Goal: Task Accomplishment & Management: Manage account settings

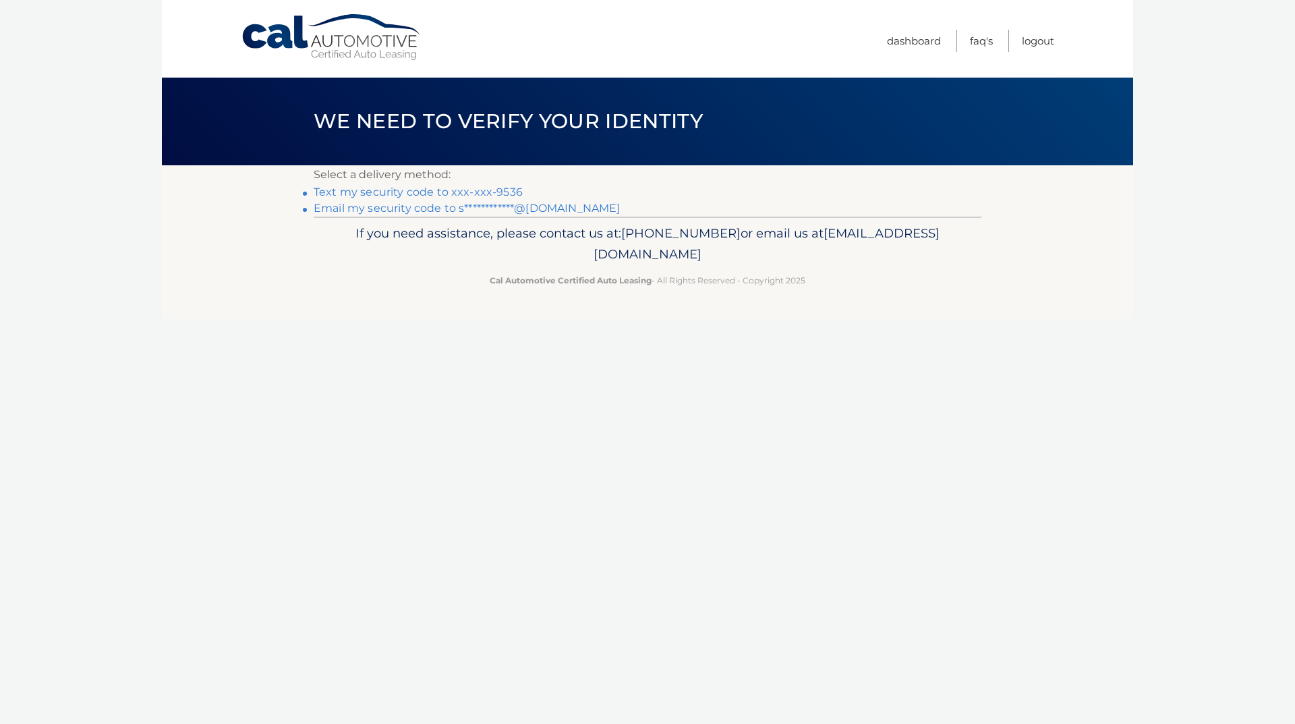
click at [466, 193] on link "Text my security code to xxx-xxx-9536" at bounding box center [418, 192] width 209 height 13
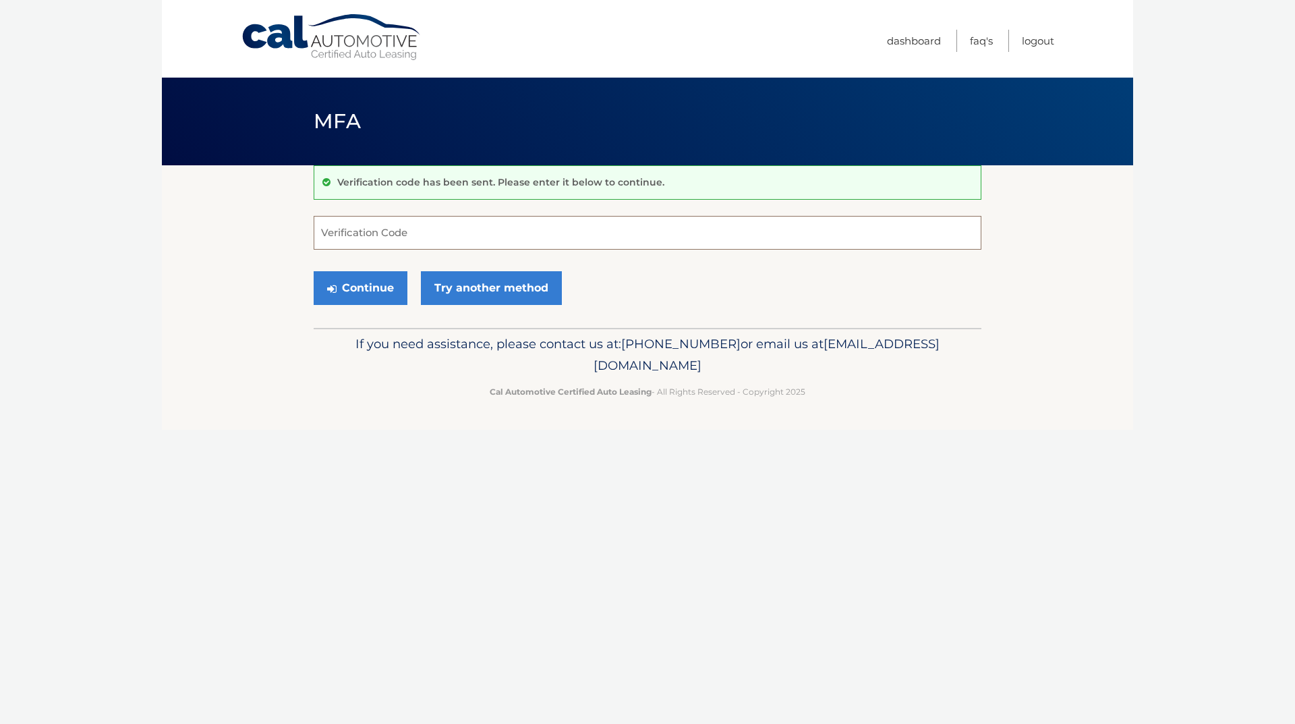
click at [387, 237] on input "Verification Code" at bounding box center [648, 233] width 668 height 34
type input "950752"
click at [314, 271] on button "Continue" at bounding box center [361, 288] width 94 height 34
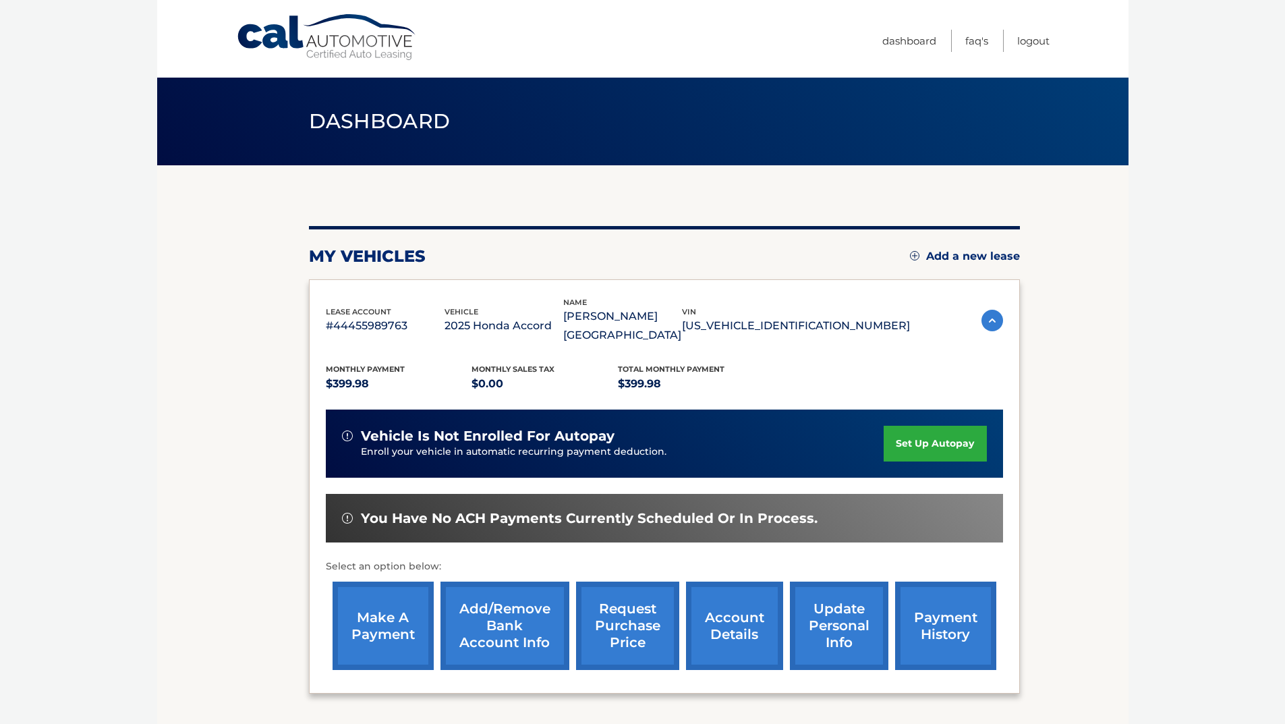
click at [389, 638] on link "make a payment" at bounding box center [383, 626] width 101 height 88
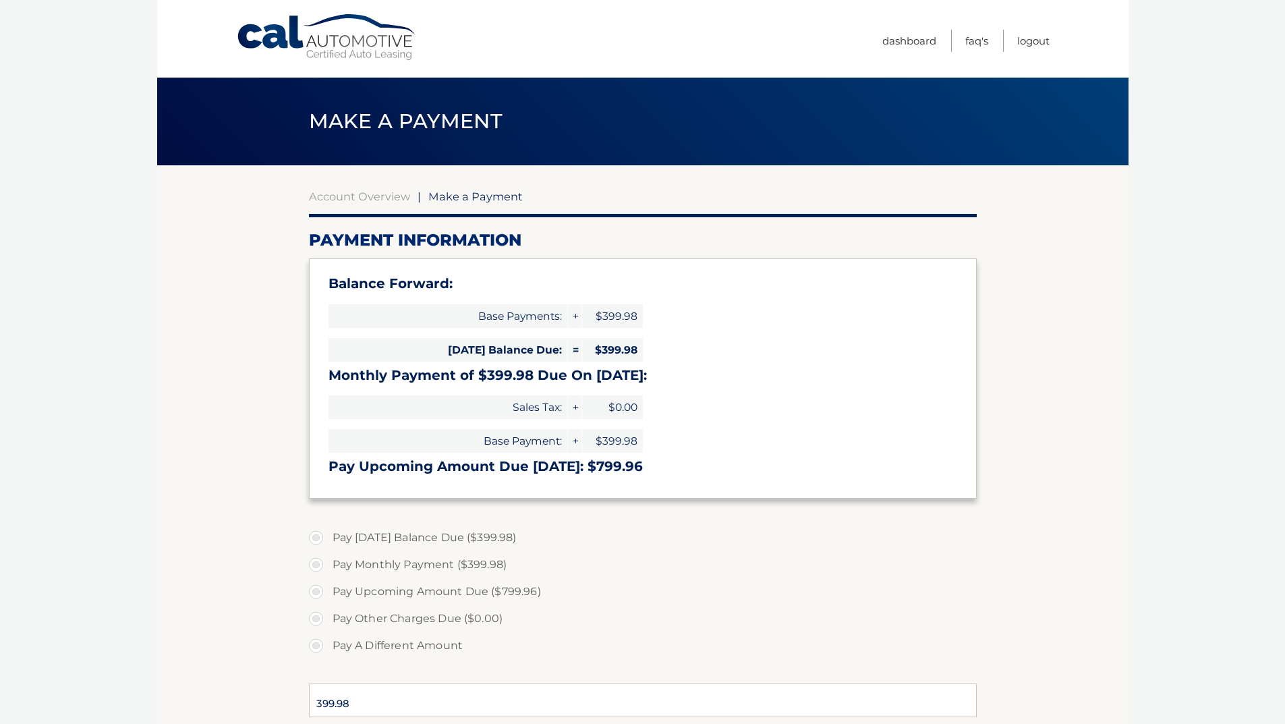
select select "ZDgyYzBkMmQtMTA0Ni00ZmIxLTgyMWYtM2ZiNDVhNGViNmVm"
click at [370, 194] on link "Account Overview" at bounding box center [359, 196] width 101 height 13
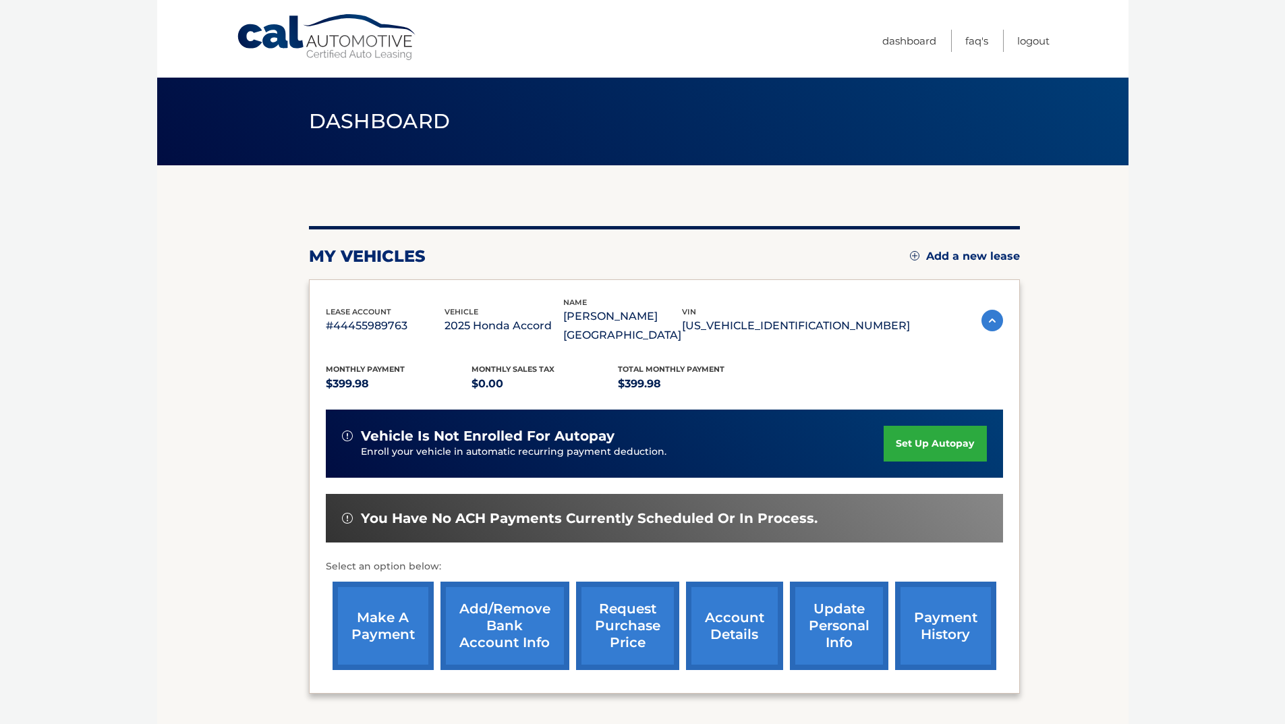
click at [949, 600] on link "payment history" at bounding box center [945, 626] width 101 height 88
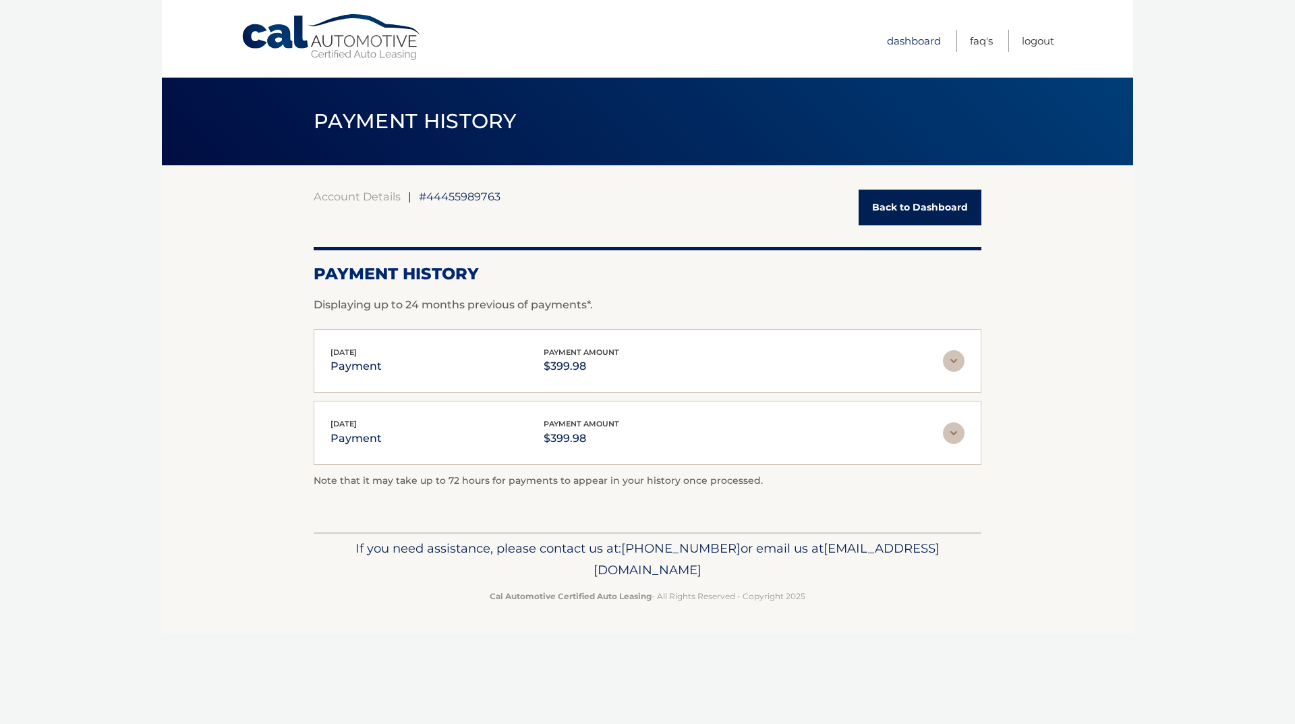
click at [922, 40] on link "Dashboard" at bounding box center [914, 41] width 54 height 22
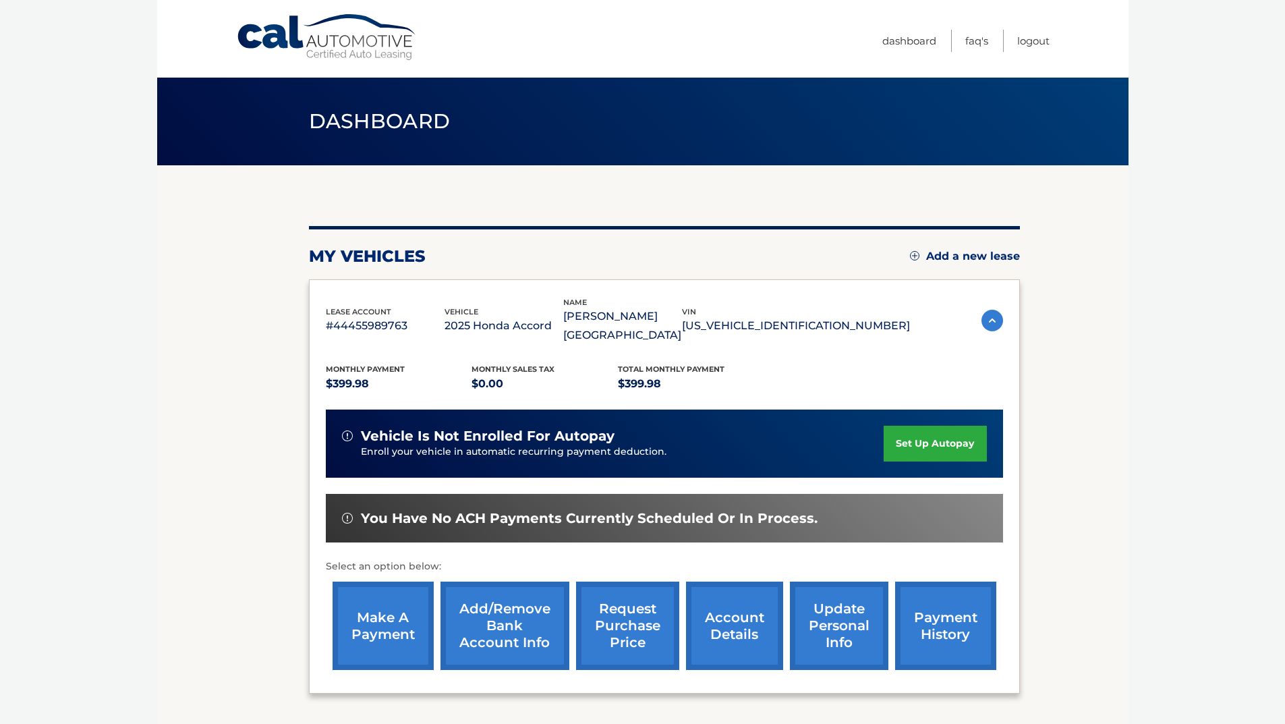
click at [708, 607] on link "account details" at bounding box center [734, 626] width 97 height 88
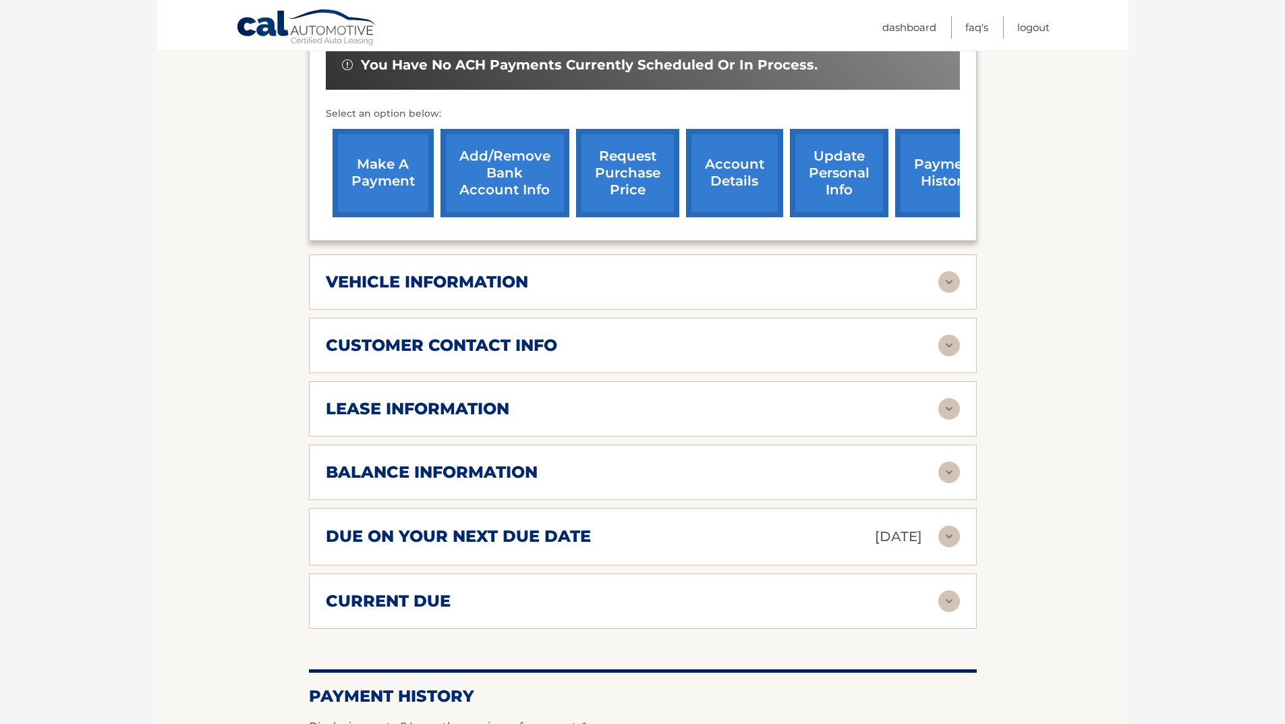
scroll to position [472, 0]
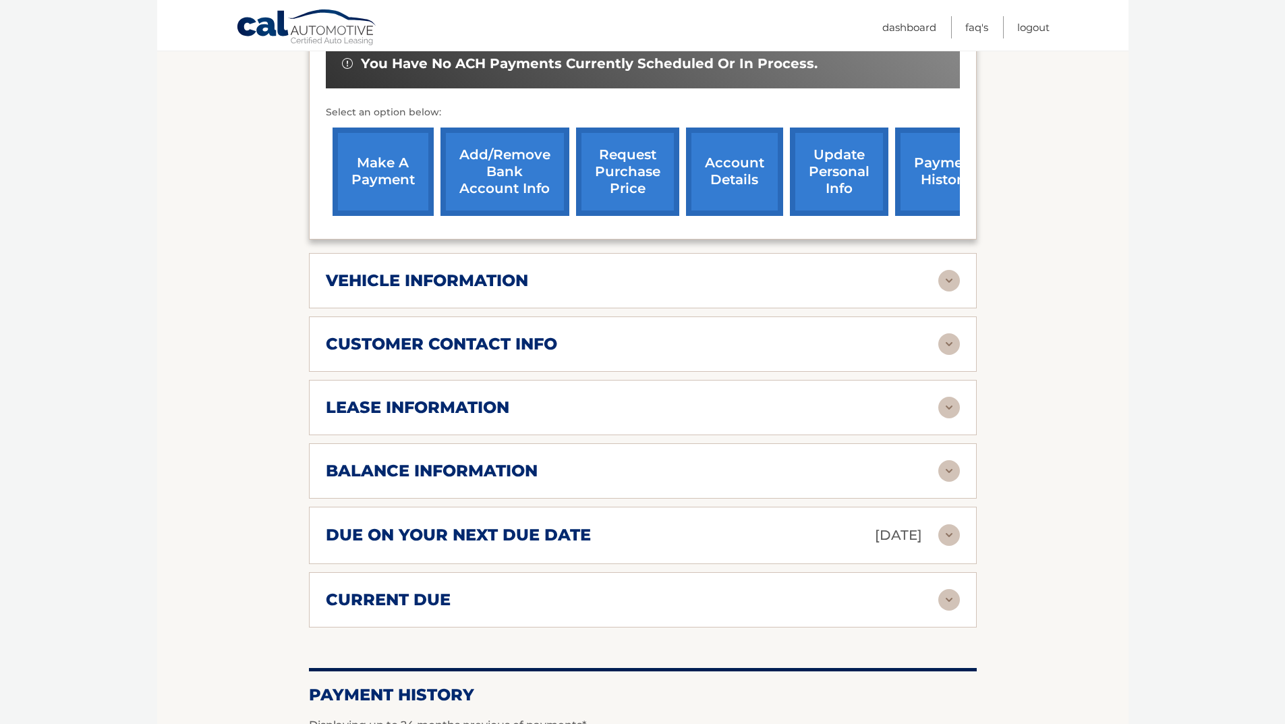
click at [955, 524] on img at bounding box center [949, 535] width 22 height 22
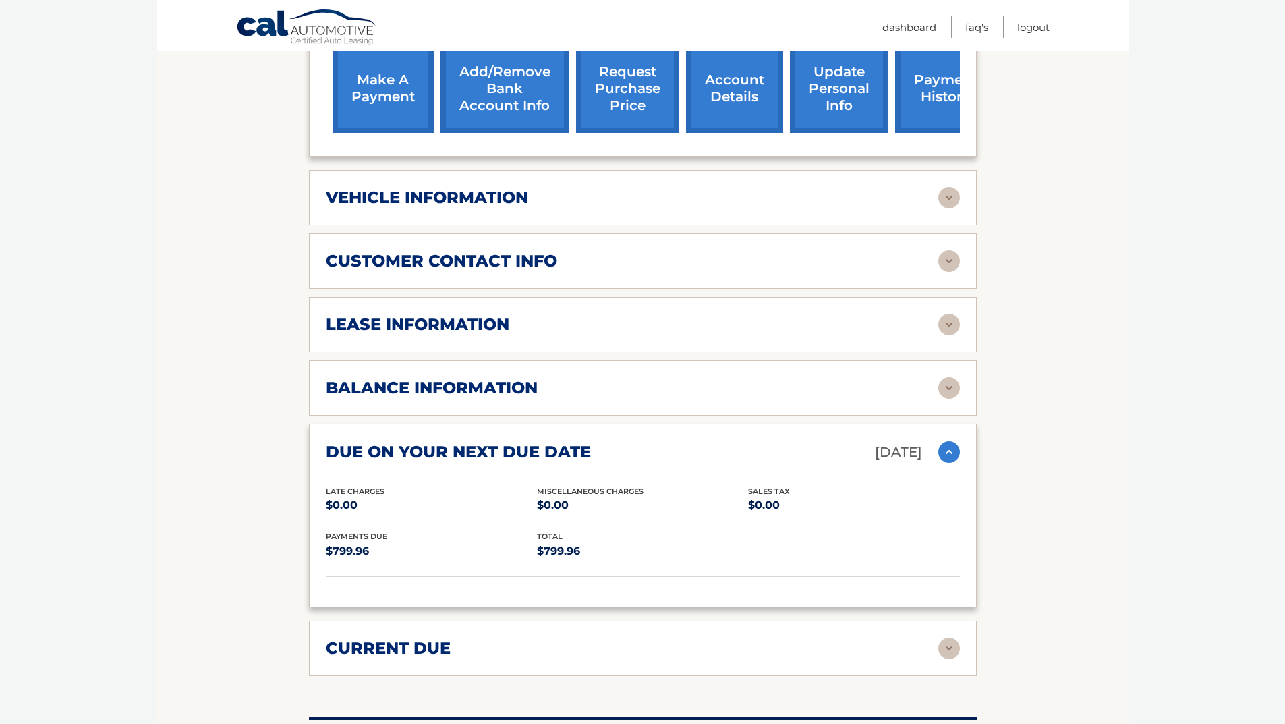
scroll to position [675, 0]
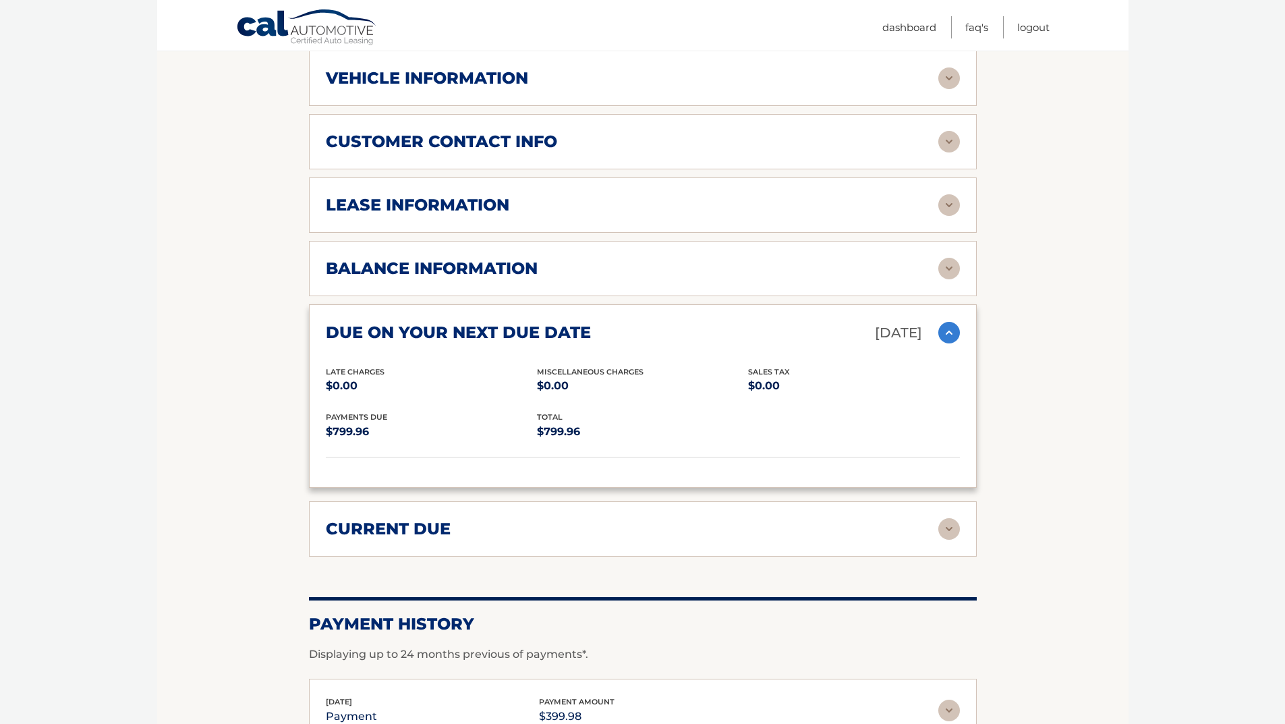
click at [949, 501] on div "current due Late Charges $0.00 Miscelleneous Charges* $0.00 Sales Tax $0.00 pay…" at bounding box center [643, 528] width 668 height 55
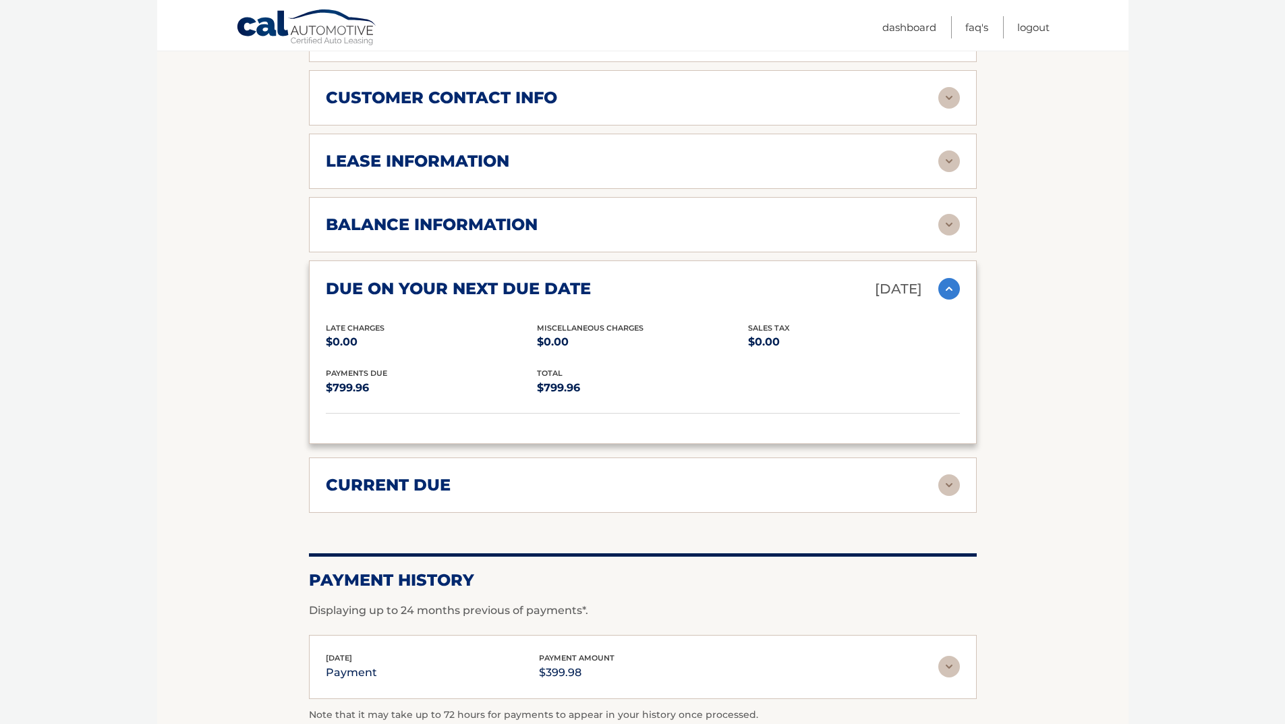
scroll to position [742, 0]
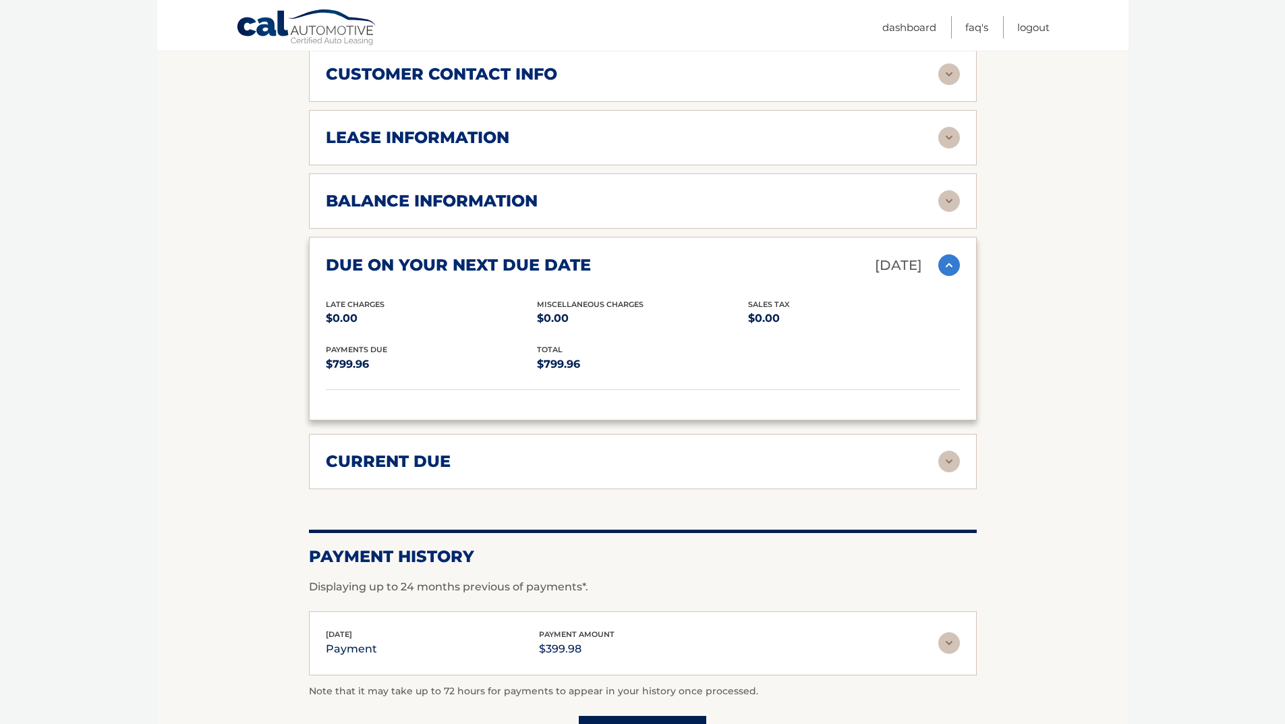
click at [951, 503] on div "Account Details | #44455989763 Back to Dashboard Manage Your Lease lease accoun…" at bounding box center [643, 99] width 668 height 1305
click at [947, 451] on img at bounding box center [949, 462] width 22 height 22
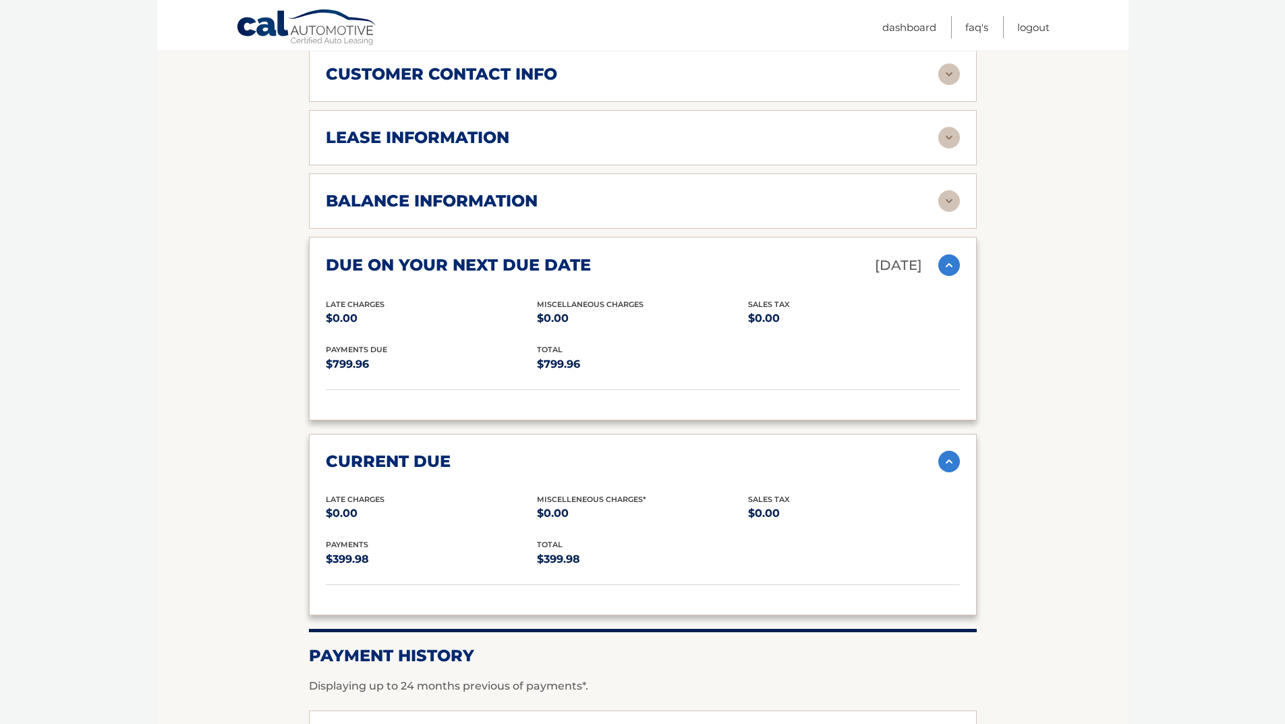
scroll to position [472, 0]
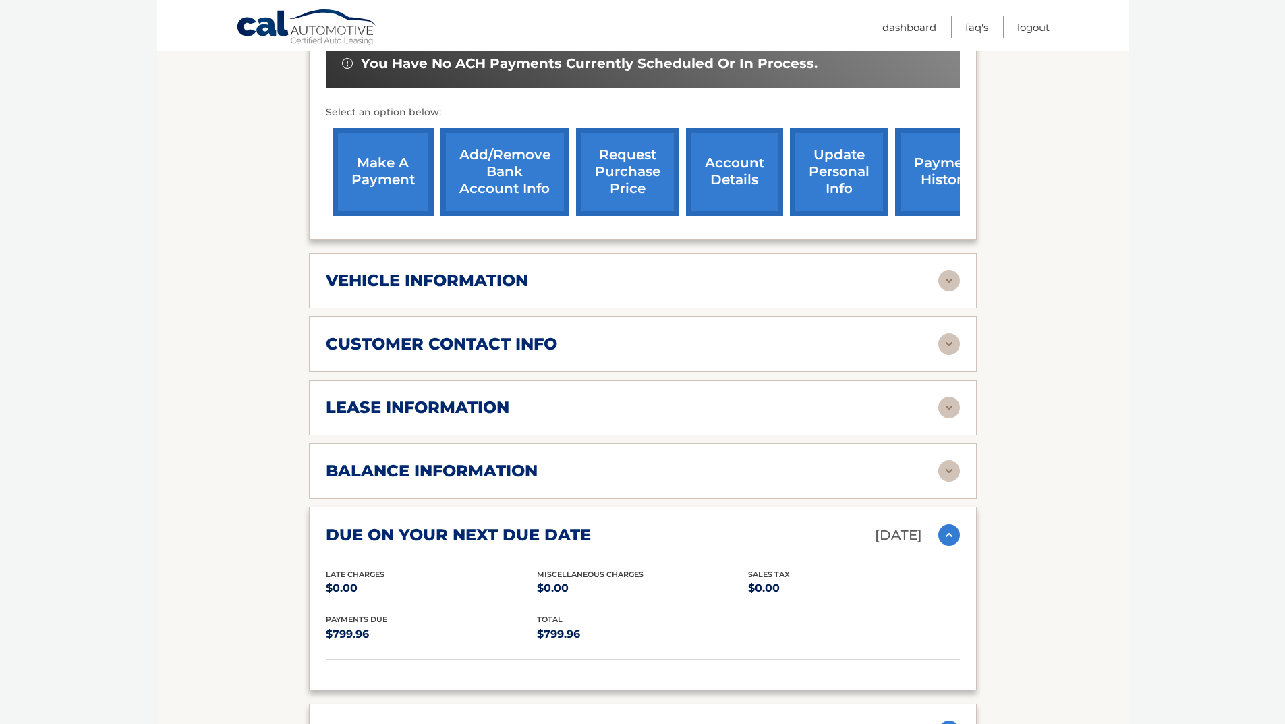
drag, startPoint x: 936, startPoint y: 373, endPoint x: 942, endPoint y: 395, distance: 22.4
click at [938, 382] on div "lease information Contract Start Date Jul 29, 2025 Term 36 Maturity Date Jul 29…" at bounding box center [643, 407] width 668 height 55
click at [942, 397] on img at bounding box center [949, 408] width 22 height 22
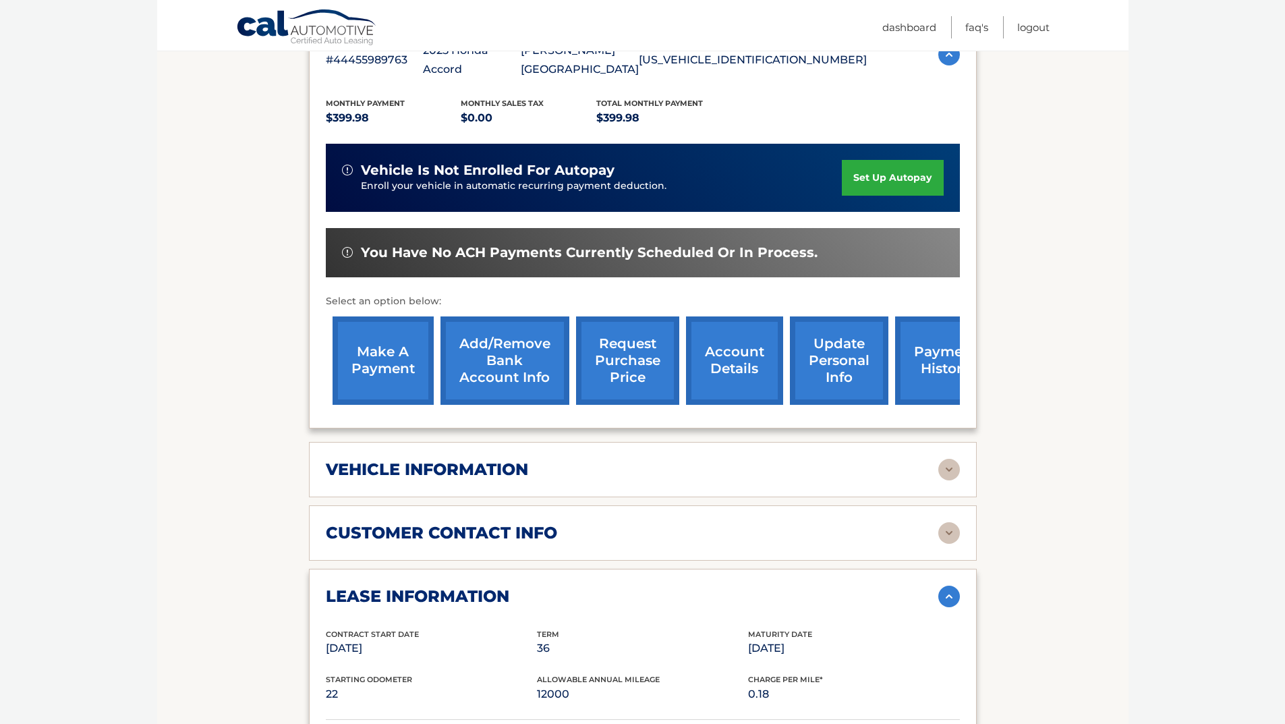
scroll to position [270, 0]
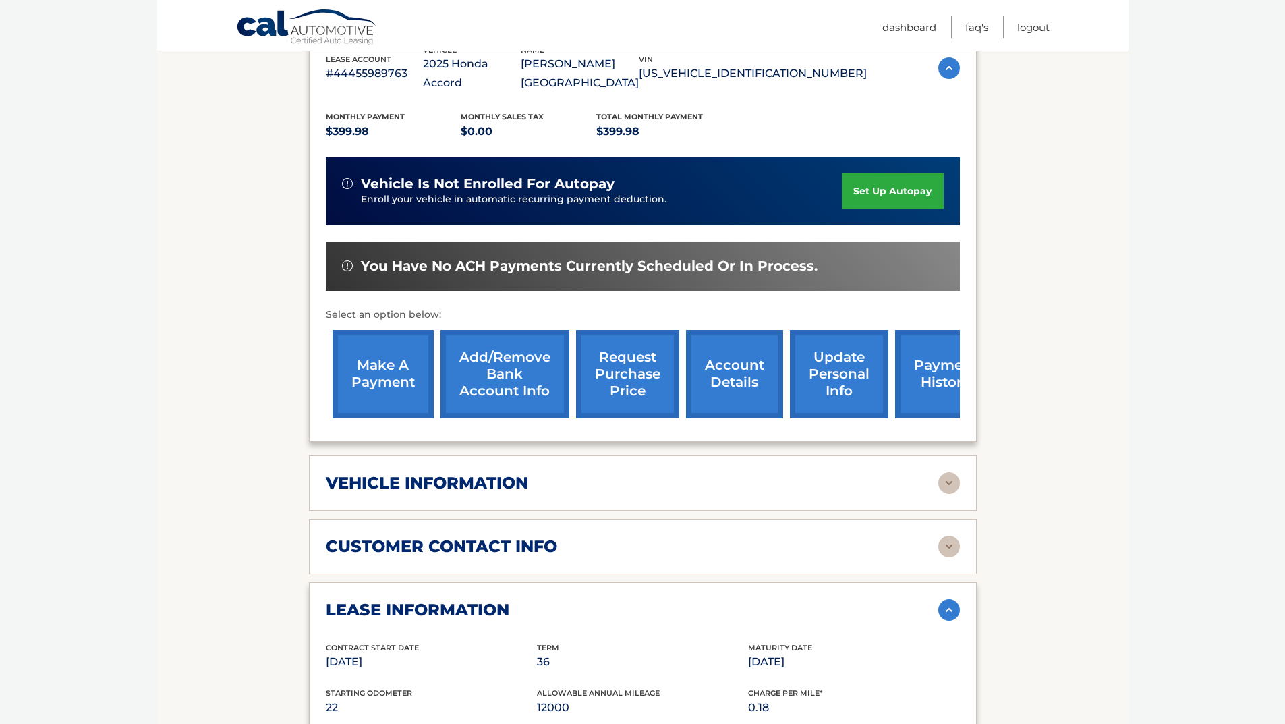
click at [947, 536] on img at bounding box center [949, 547] width 22 height 22
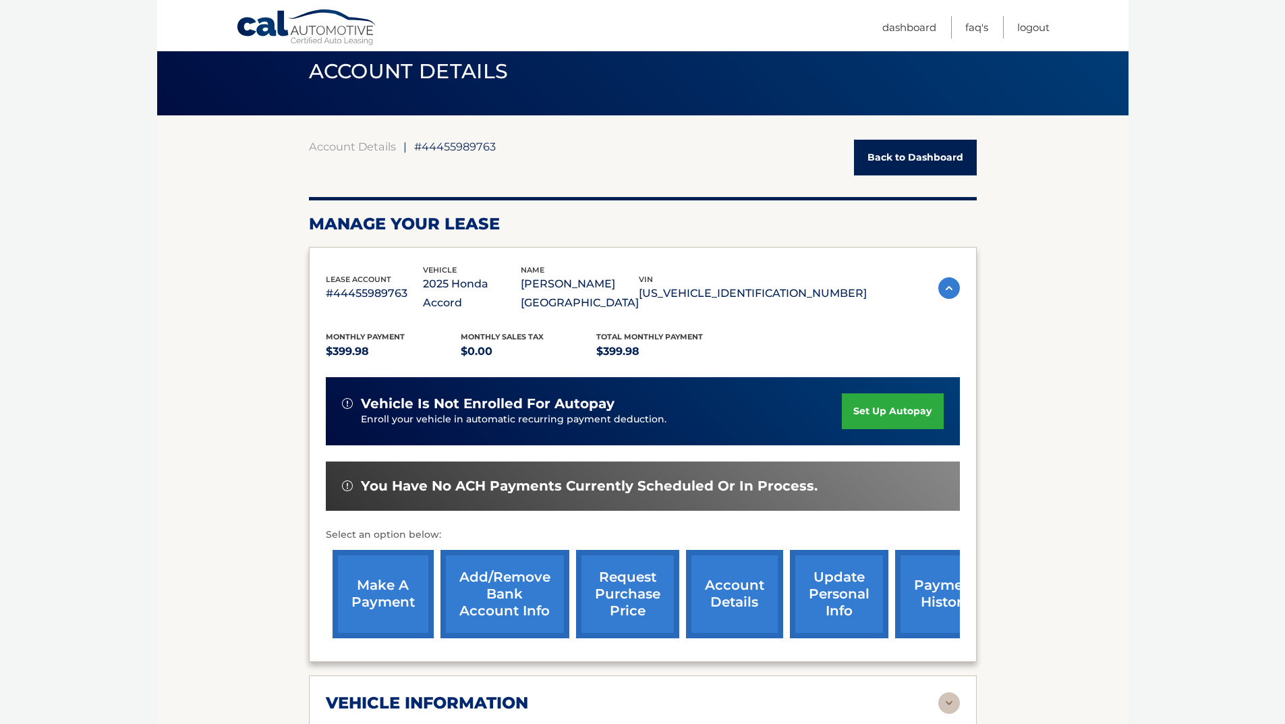
scroll to position [0, 0]
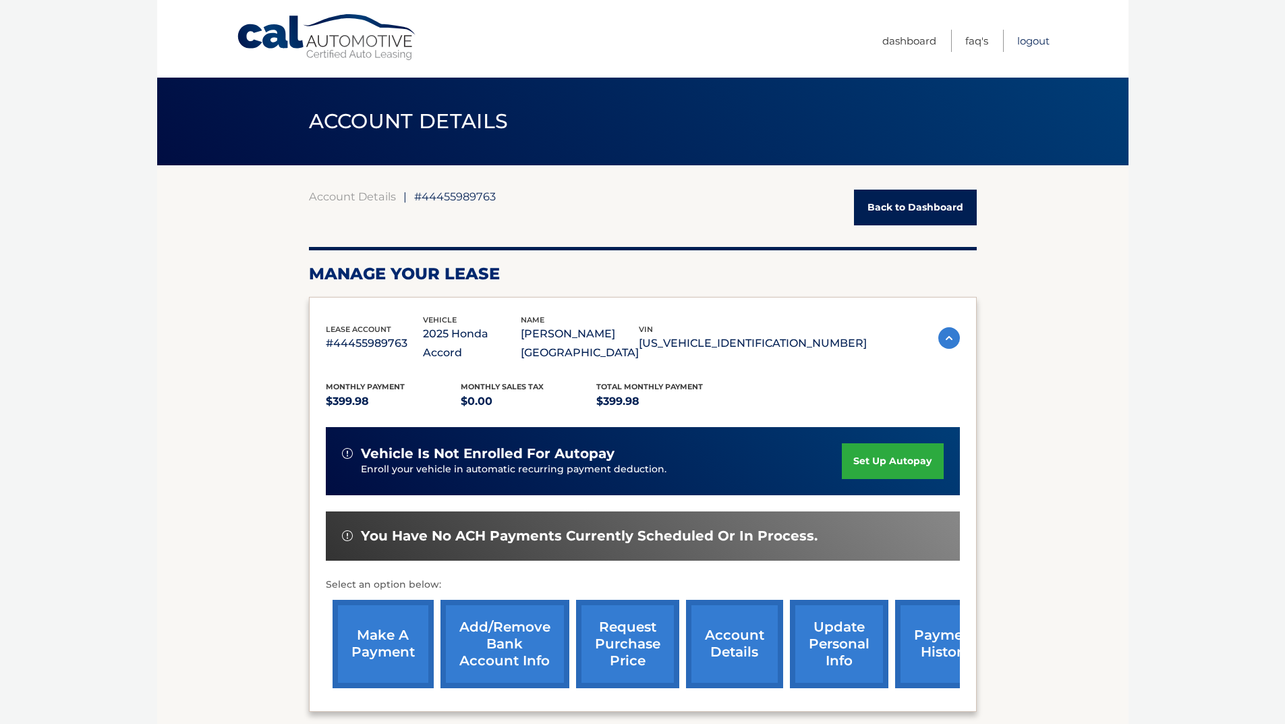
click at [1027, 45] on link "Logout" at bounding box center [1033, 41] width 32 height 22
